Goal: Information Seeking & Learning: Learn about a topic

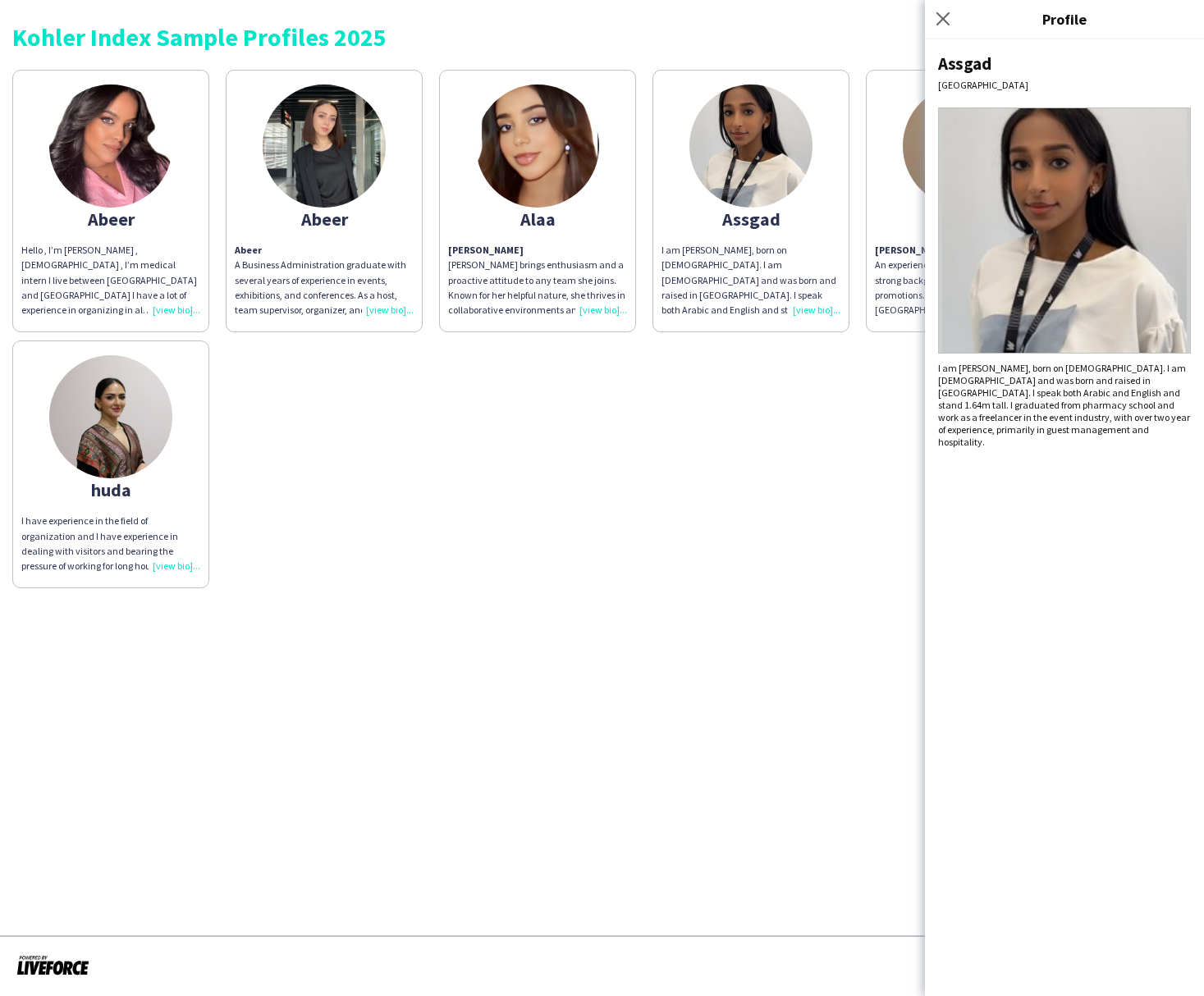
click at [824, 498] on div "Abeer Hello , I’m [PERSON_NAME] , [DEMOGRAPHIC_DATA] , I’m medical intern I liv…" at bounding box center [602, 325] width 1180 height 526
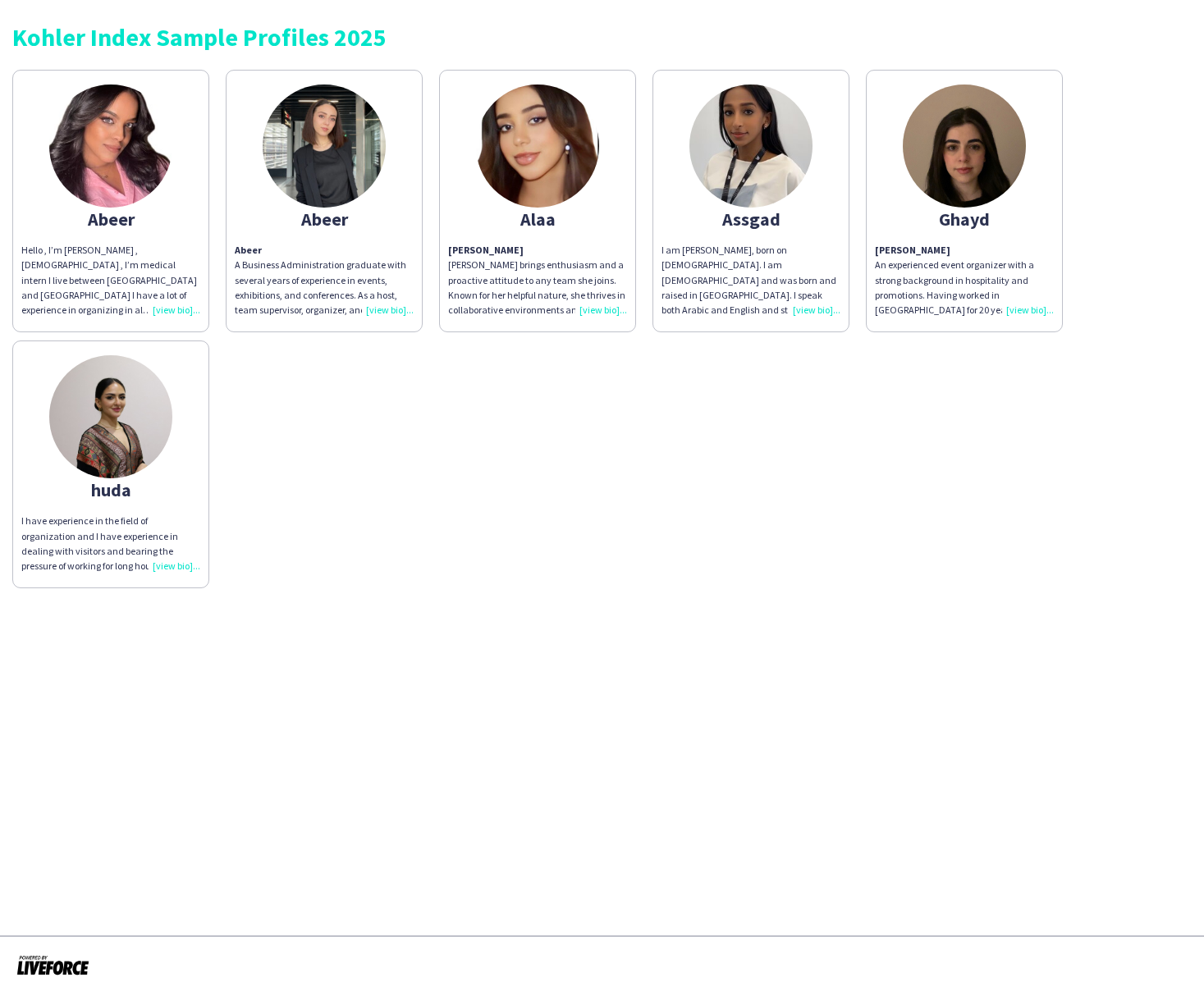
click at [988, 178] on img at bounding box center [964, 146] width 123 height 123
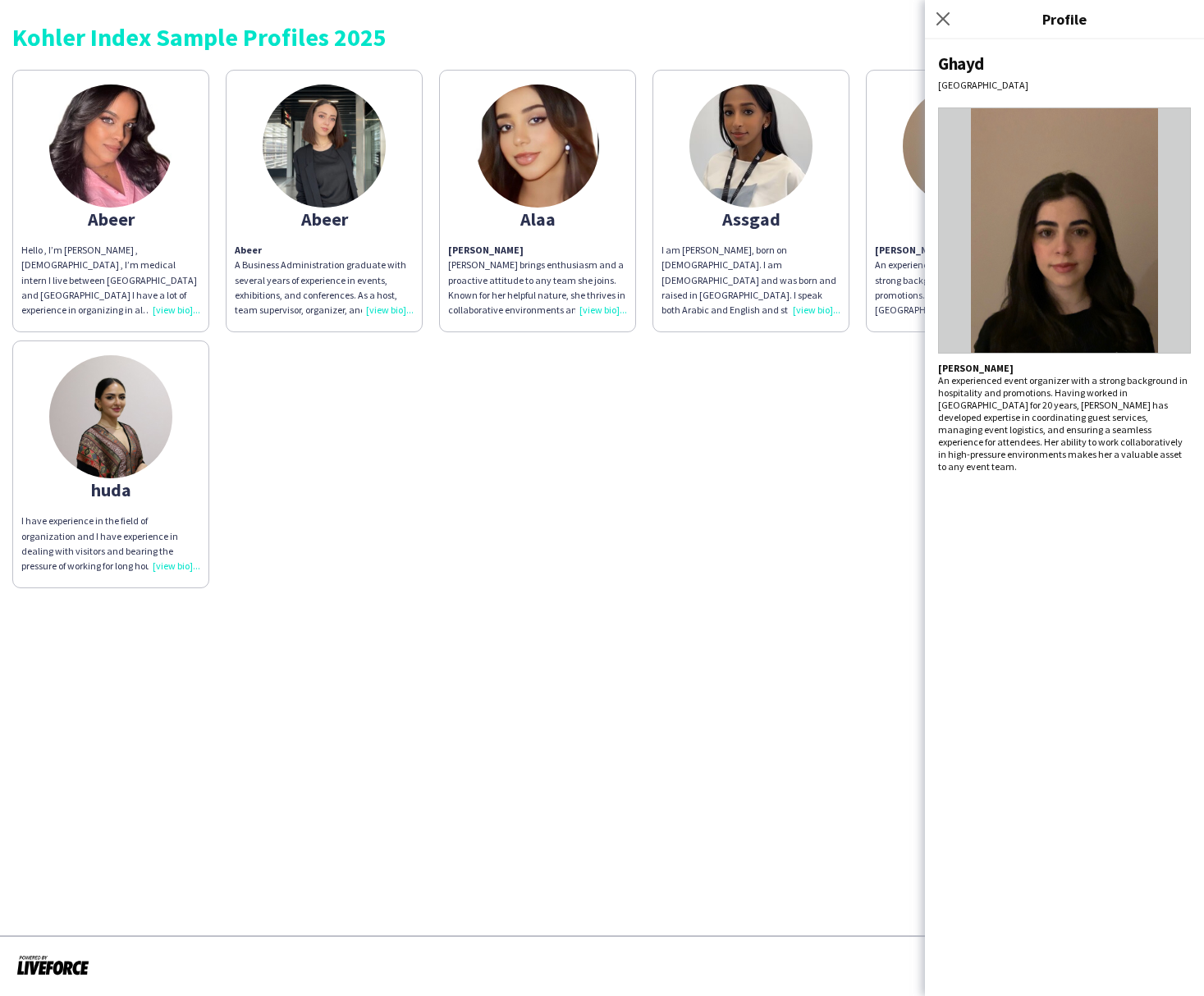
click at [1045, 473] on div "Ghayd [PERSON_NAME] An experienced event organizer with a strong background in …" at bounding box center [1064, 518] width 279 height 957
click at [810, 464] on div "Abeer Hello , I’m [PERSON_NAME] , [DEMOGRAPHIC_DATA] , I’m medical intern I liv…" at bounding box center [602, 325] width 1180 height 526
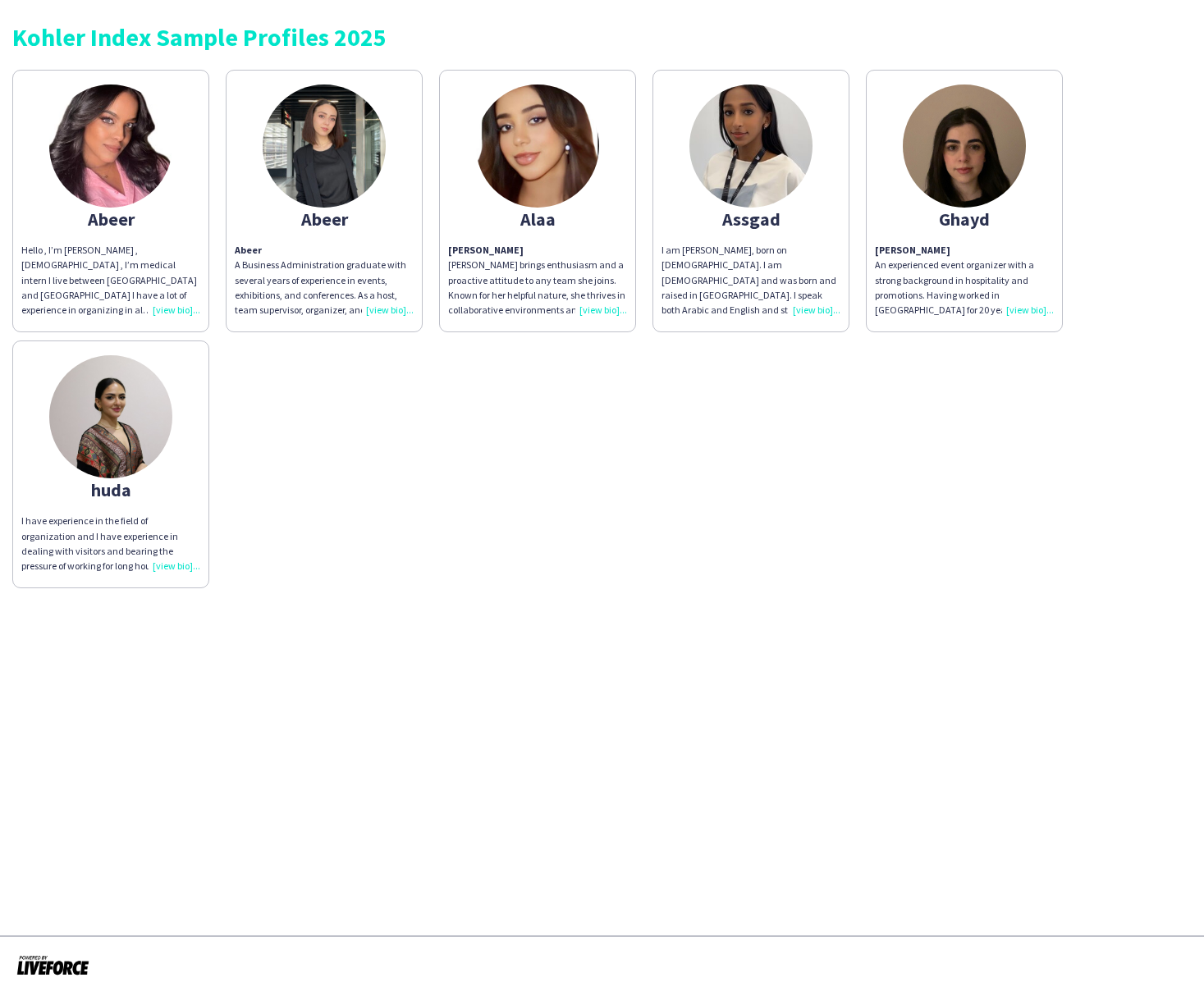
click at [338, 192] on img at bounding box center [324, 146] width 123 height 123
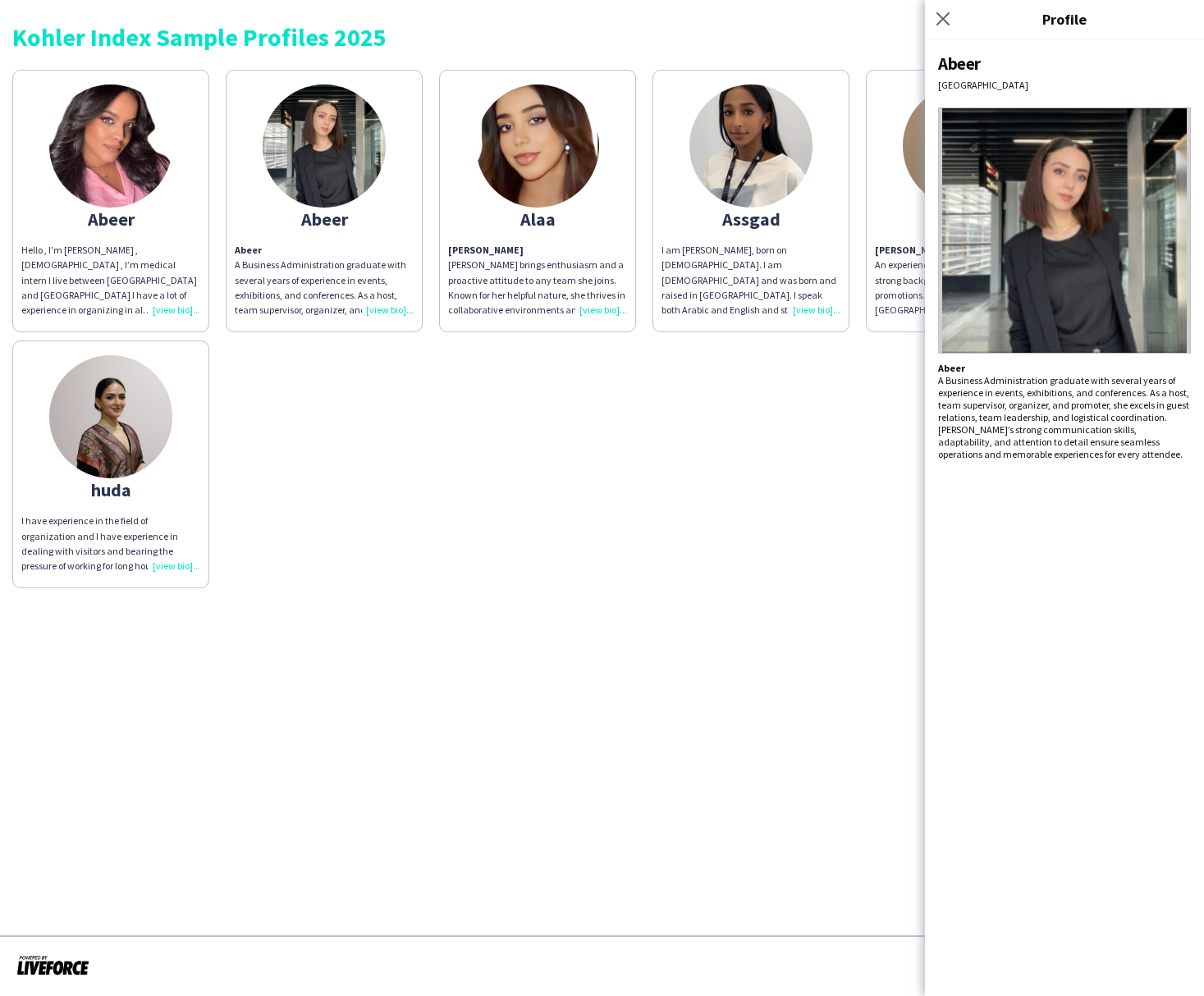
click at [496, 468] on div "Abeer Hello , I’m [PERSON_NAME] , [DEMOGRAPHIC_DATA] , I’m medical intern I liv…" at bounding box center [602, 325] width 1180 height 526
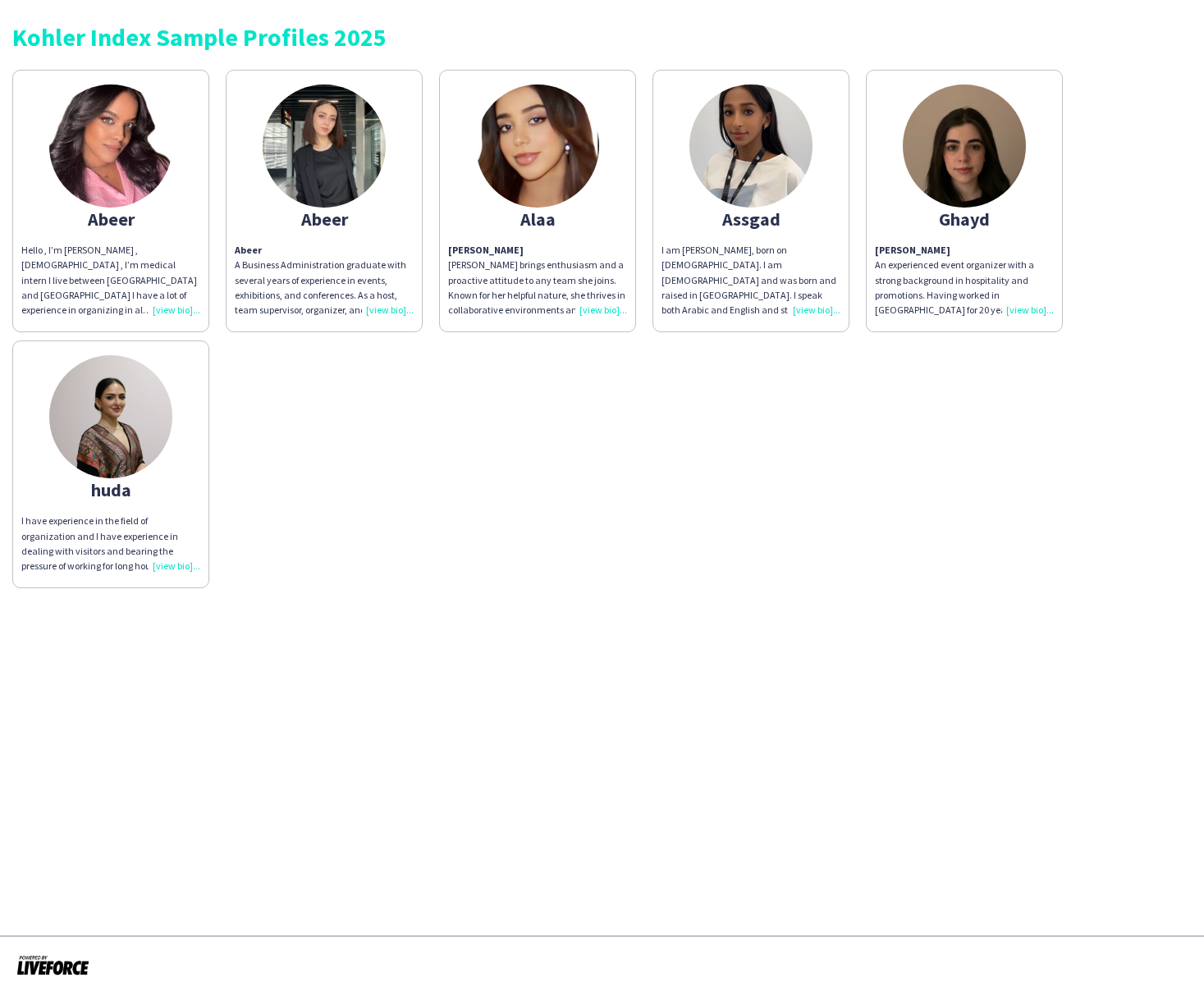
click at [177, 198] on app-share-pages-crew-card "Abeer Hello , I’m [PERSON_NAME] , [DEMOGRAPHIC_DATA] , I’m medical intern I liv…" at bounding box center [111, 201] width 197 height 262
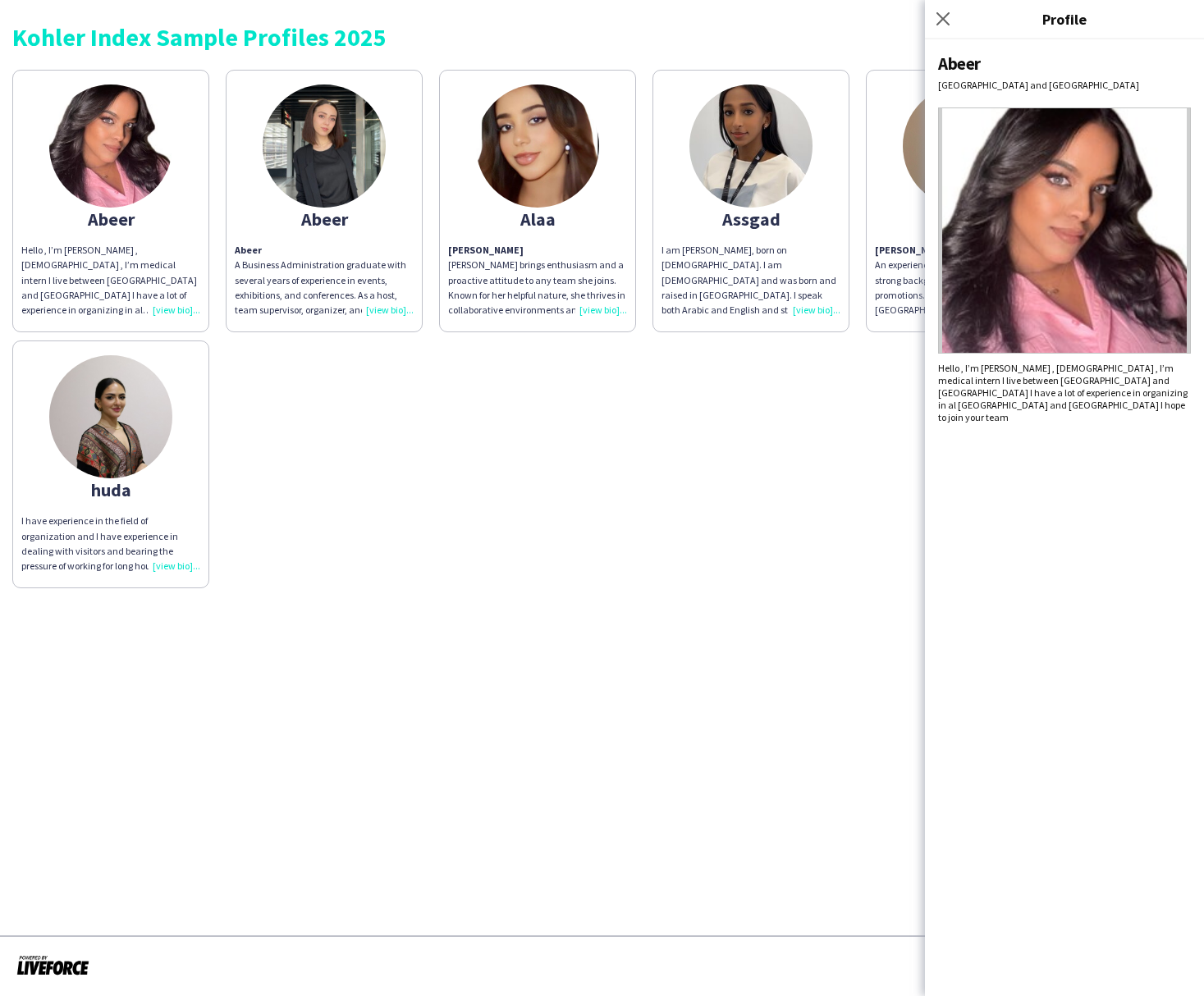
click at [150, 396] on img at bounding box center [111, 417] width 123 height 123
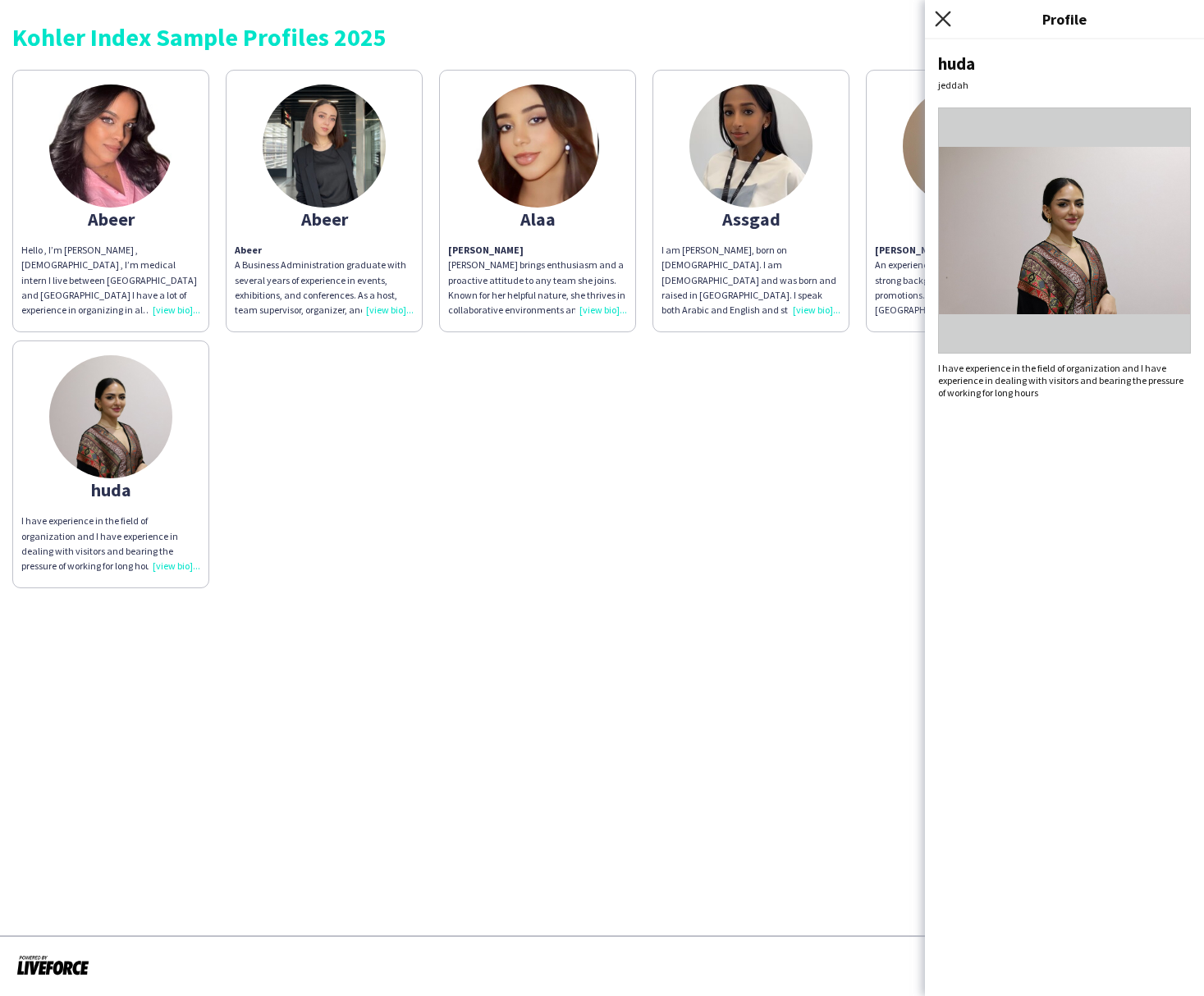
click at [941, 15] on icon "Close pop-in" at bounding box center [943, 19] width 16 height 16
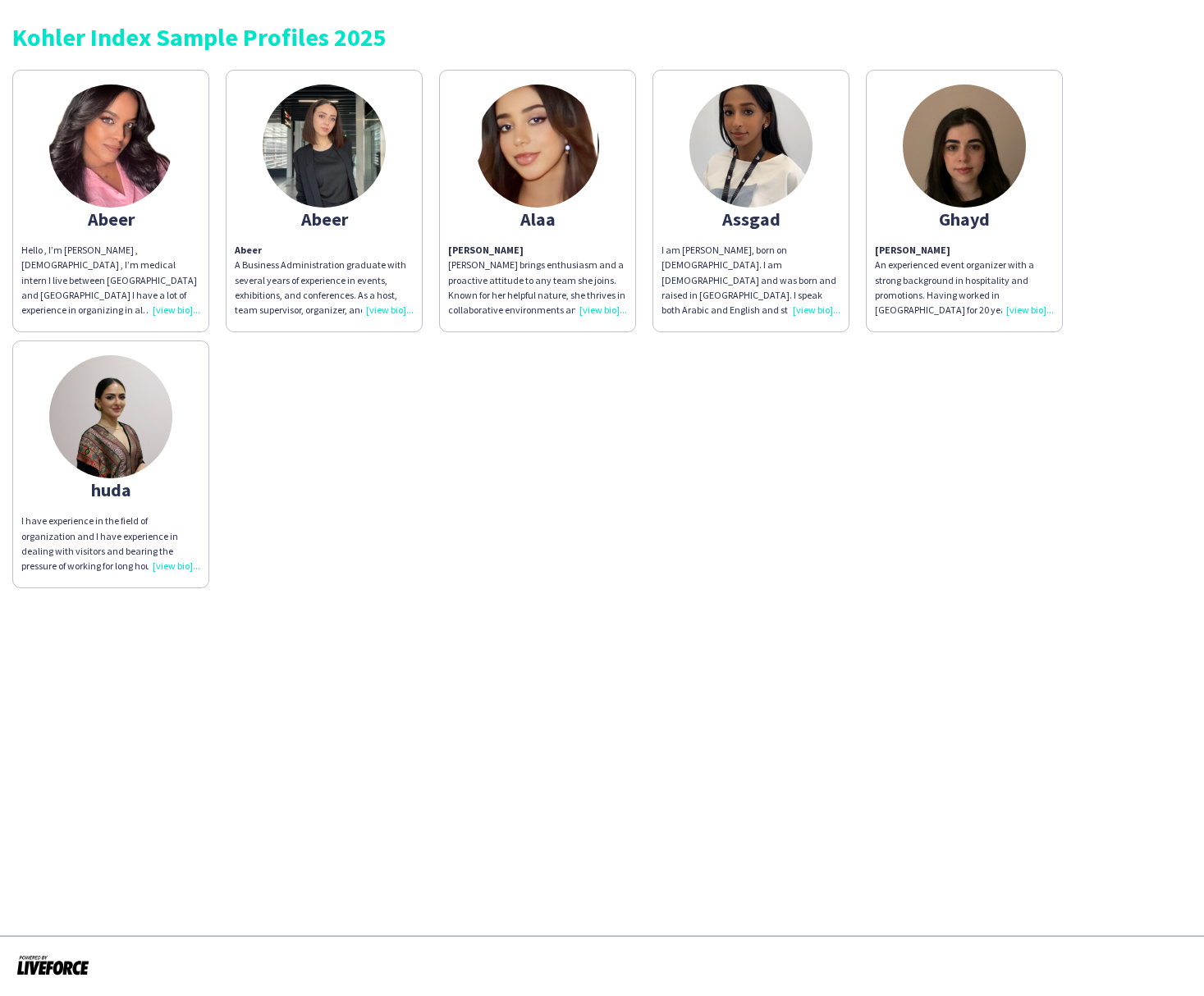
click at [748, 221] on div "Assgad" at bounding box center [751, 218] width 179 height 15
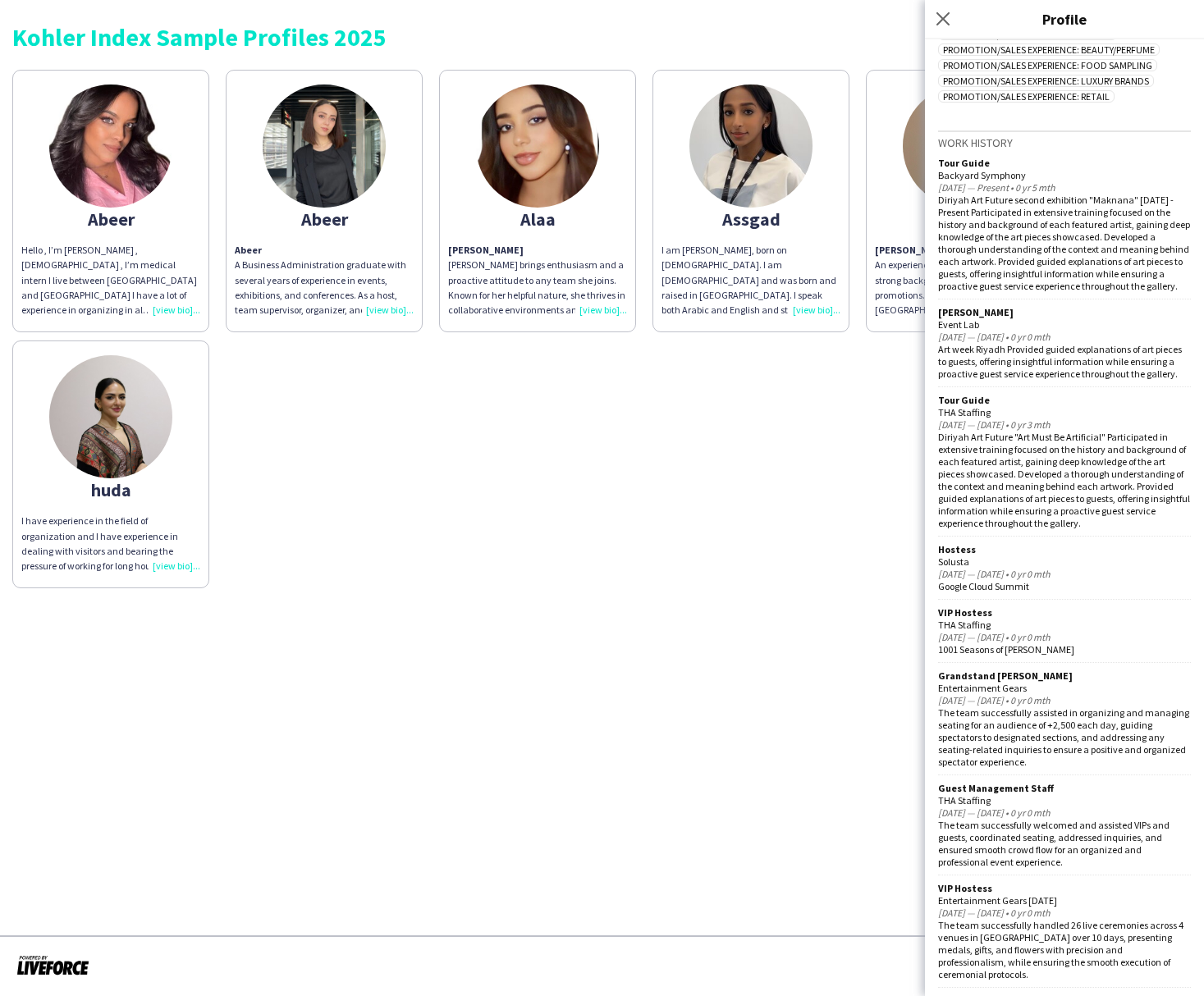
scroll to position [799, 0]
click at [746, 714] on app-share-pages "Kohler Index Sample Profiles 2025 Abeer Hello , I’m Abeer Mouawiah Ali , 24 y.o…" at bounding box center [602, 498] width 1204 height 996
